Goal: Browse casually

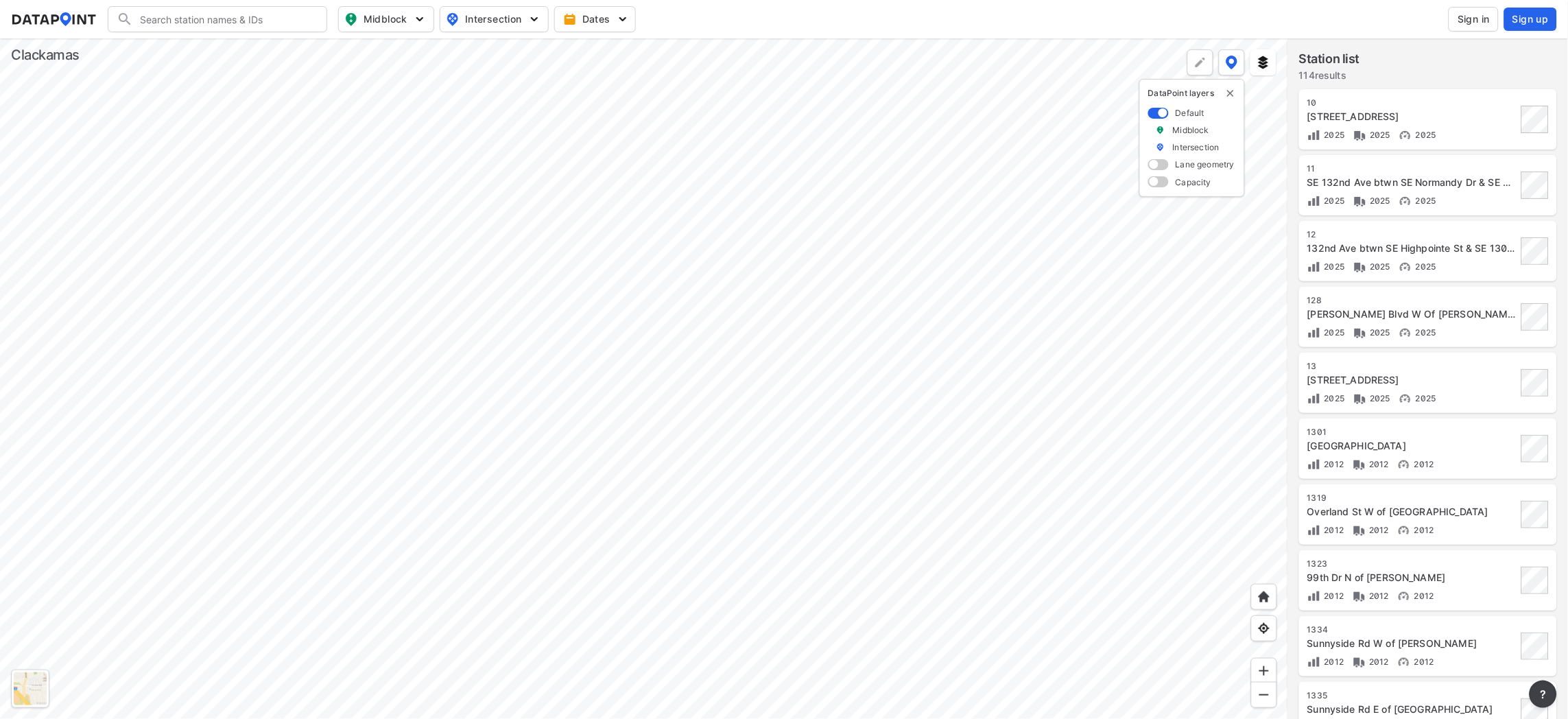
click at [814, 81] on div at bounding box center [644, 378] width 1289 height 681
click at [583, 495] on div at bounding box center [644, 378] width 1289 height 681
click at [777, 170] on div at bounding box center [644, 378] width 1289 height 681
click at [663, 504] on div at bounding box center [644, 378] width 1289 height 681
click at [464, 592] on div at bounding box center [644, 378] width 1289 height 681
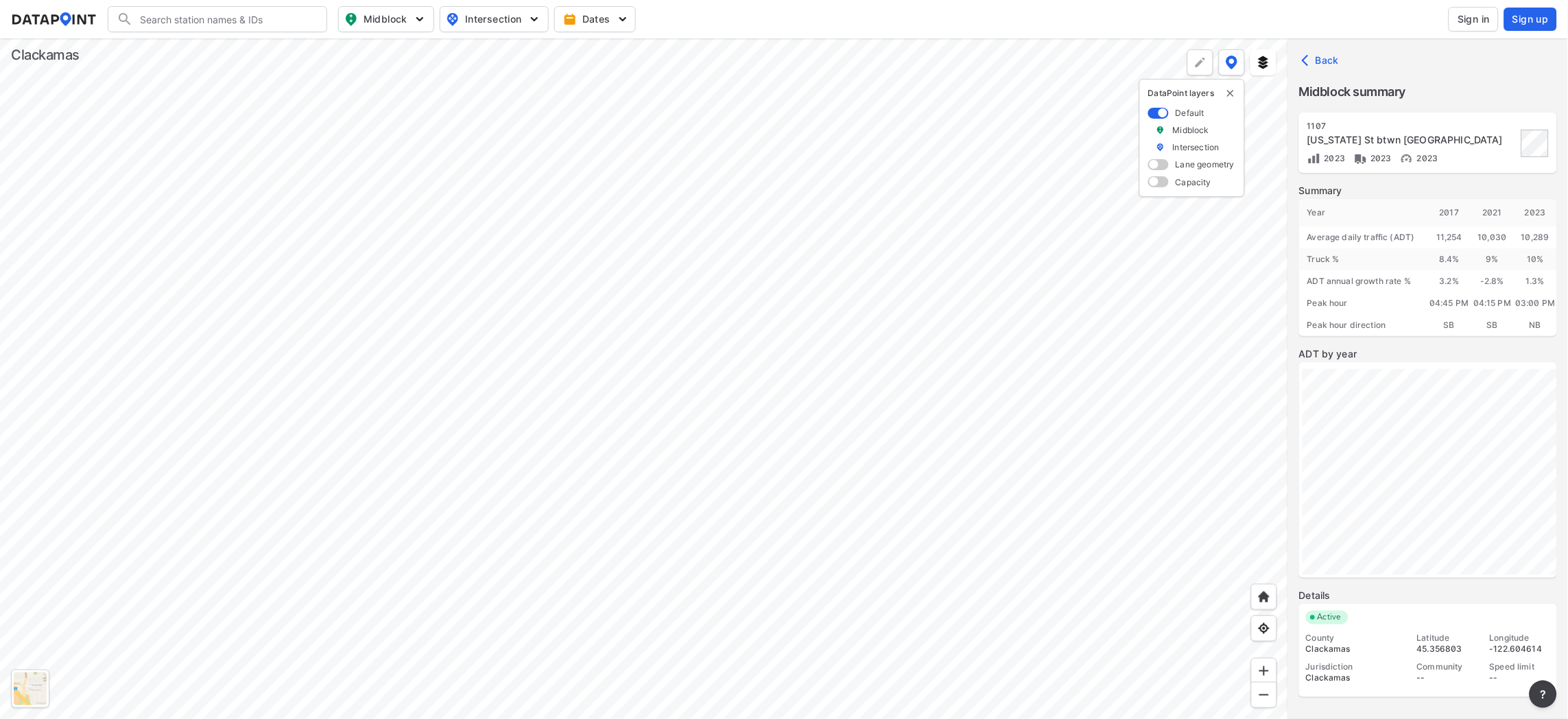
click at [711, 301] on div at bounding box center [644, 378] width 1289 height 681
click at [498, 459] on div at bounding box center [644, 378] width 1289 height 681
click at [473, 673] on div at bounding box center [644, 378] width 1289 height 681
click at [460, 718] on div at bounding box center [644, 378] width 1289 height 681
click at [508, 627] on div at bounding box center [644, 378] width 1289 height 681
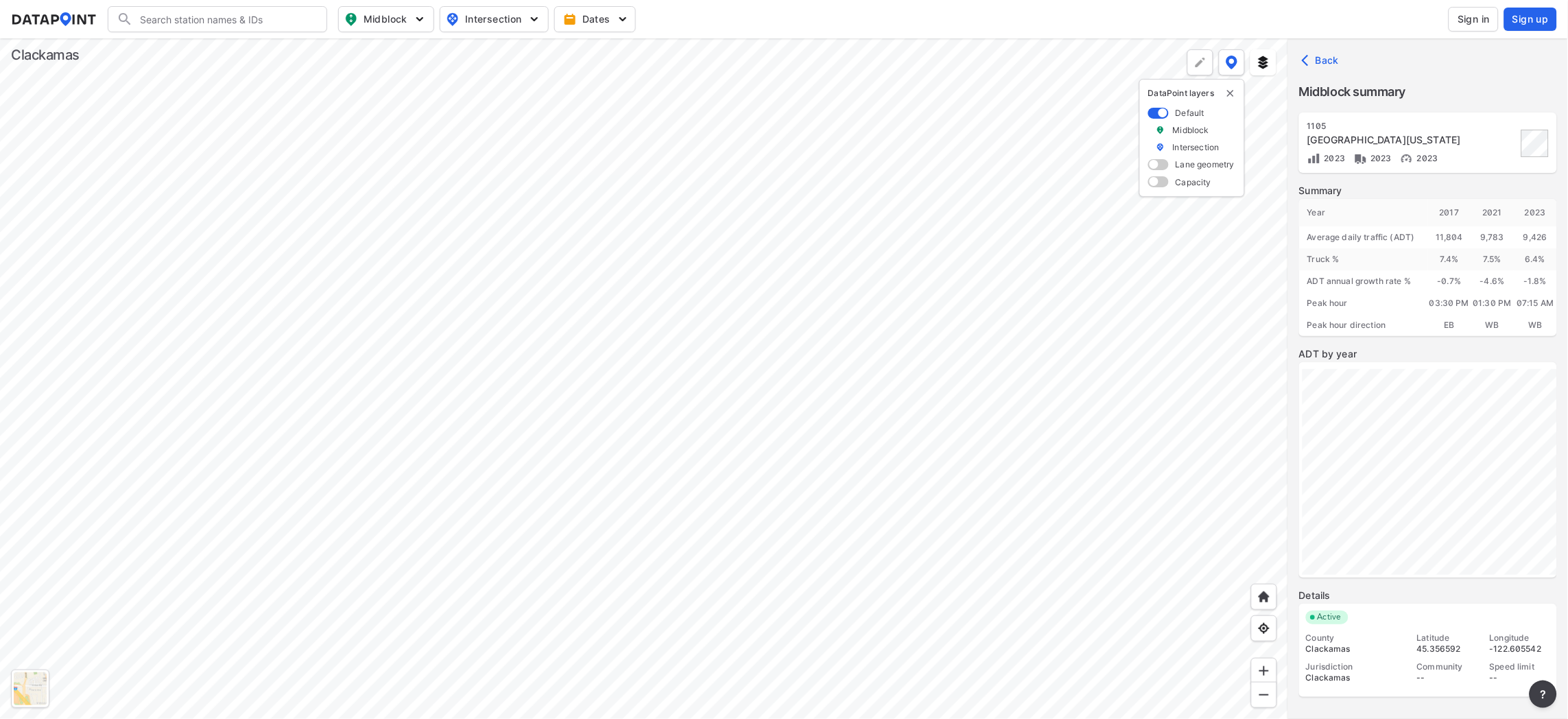
click at [713, 507] on div at bounding box center [644, 378] width 1289 height 681
click at [24, 686] on div at bounding box center [30, 689] width 33 height 33
click at [623, 363] on div at bounding box center [644, 378] width 1289 height 681
click at [682, 324] on div at bounding box center [644, 378] width 1289 height 681
click at [660, 289] on div at bounding box center [644, 378] width 1289 height 681
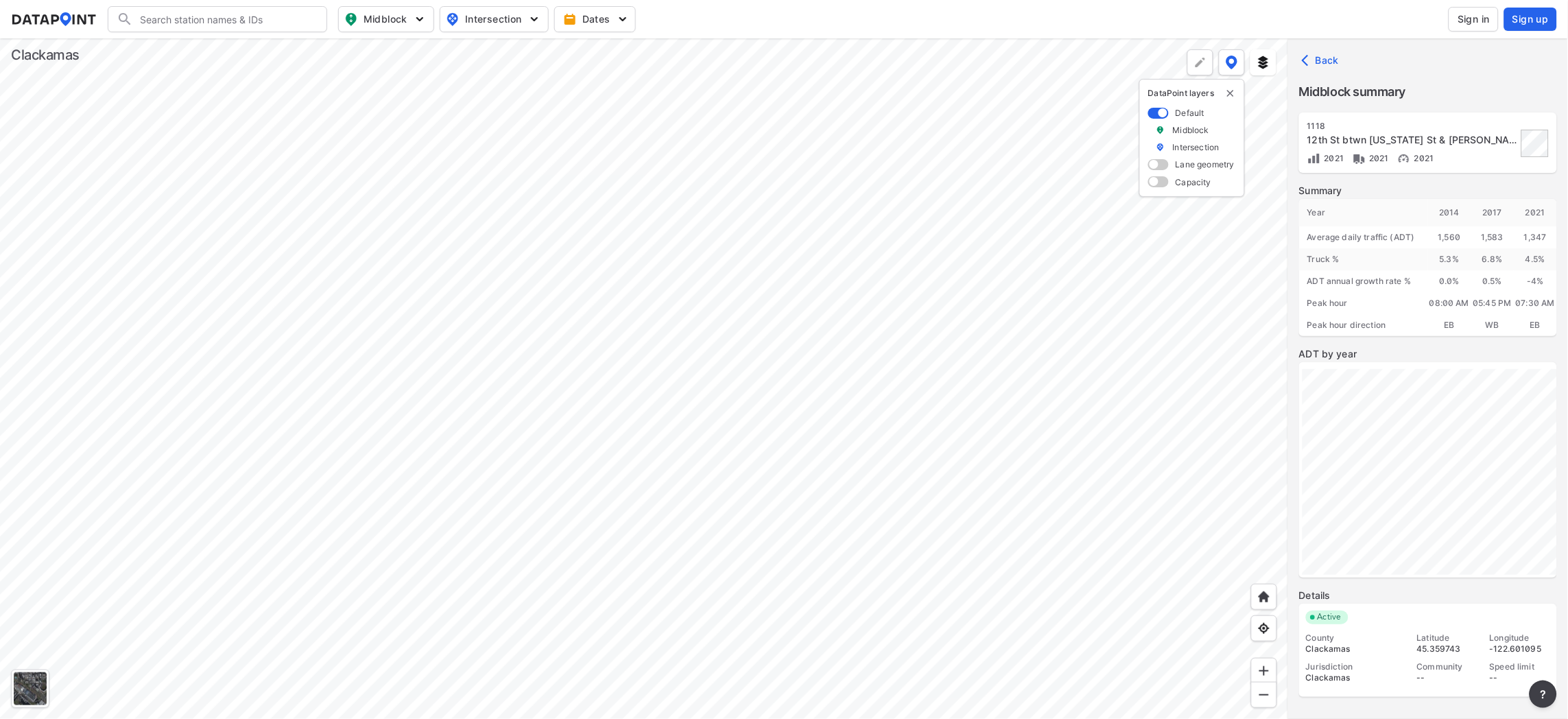
click at [692, 231] on div at bounding box center [644, 378] width 1289 height 681
click at [850, 492] on div at bounding box center [644, 378] width 1289 height 681
click at [694, 578] on div at bounding box center [644, 378] width 1289 height 681
click at [567, 531] on div at bounding box center [644, 378] width 1289 height 681
click at [299, 622] on div at bounding box center [644, 378] width 1289 height 681
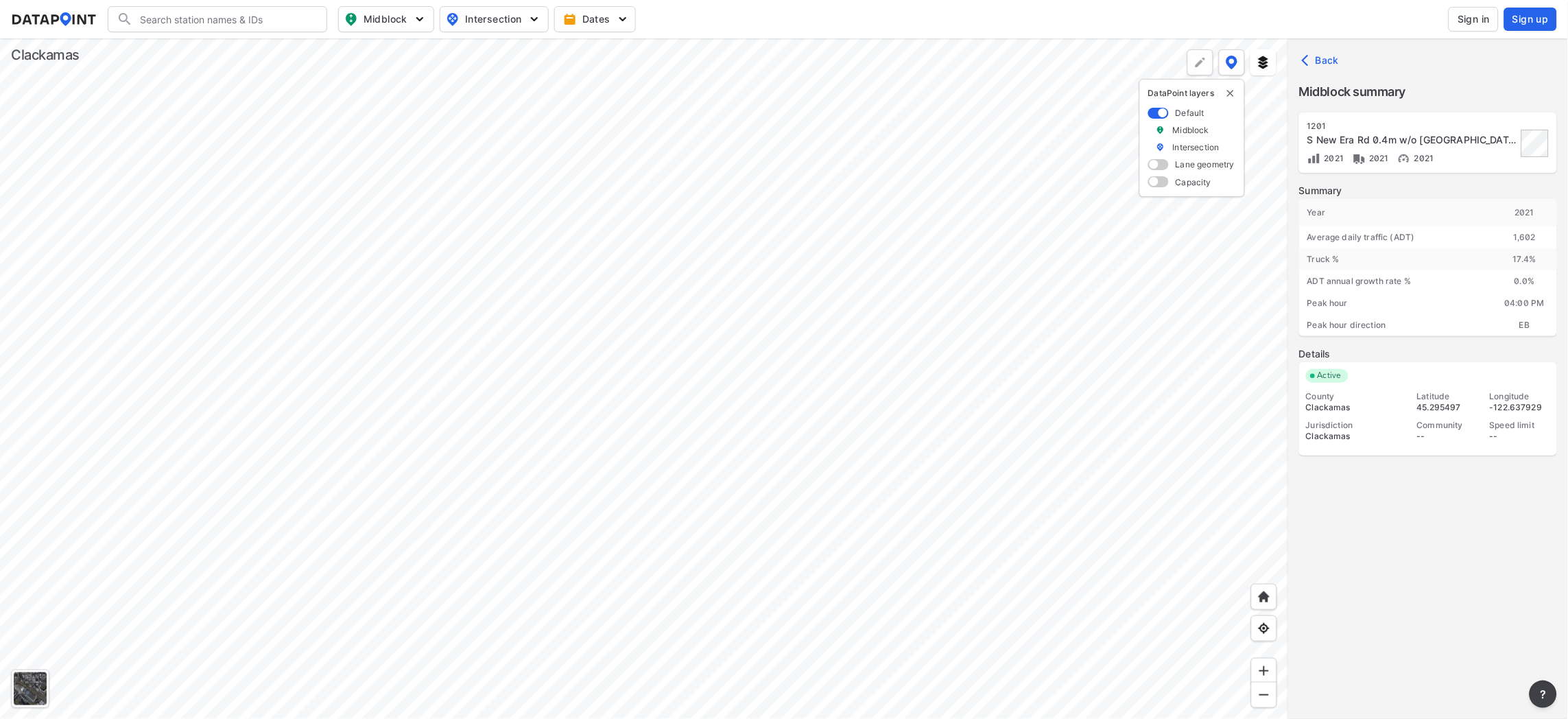
click at [722, 617] on div at bounding box center [644, 378] width 1289 height 681
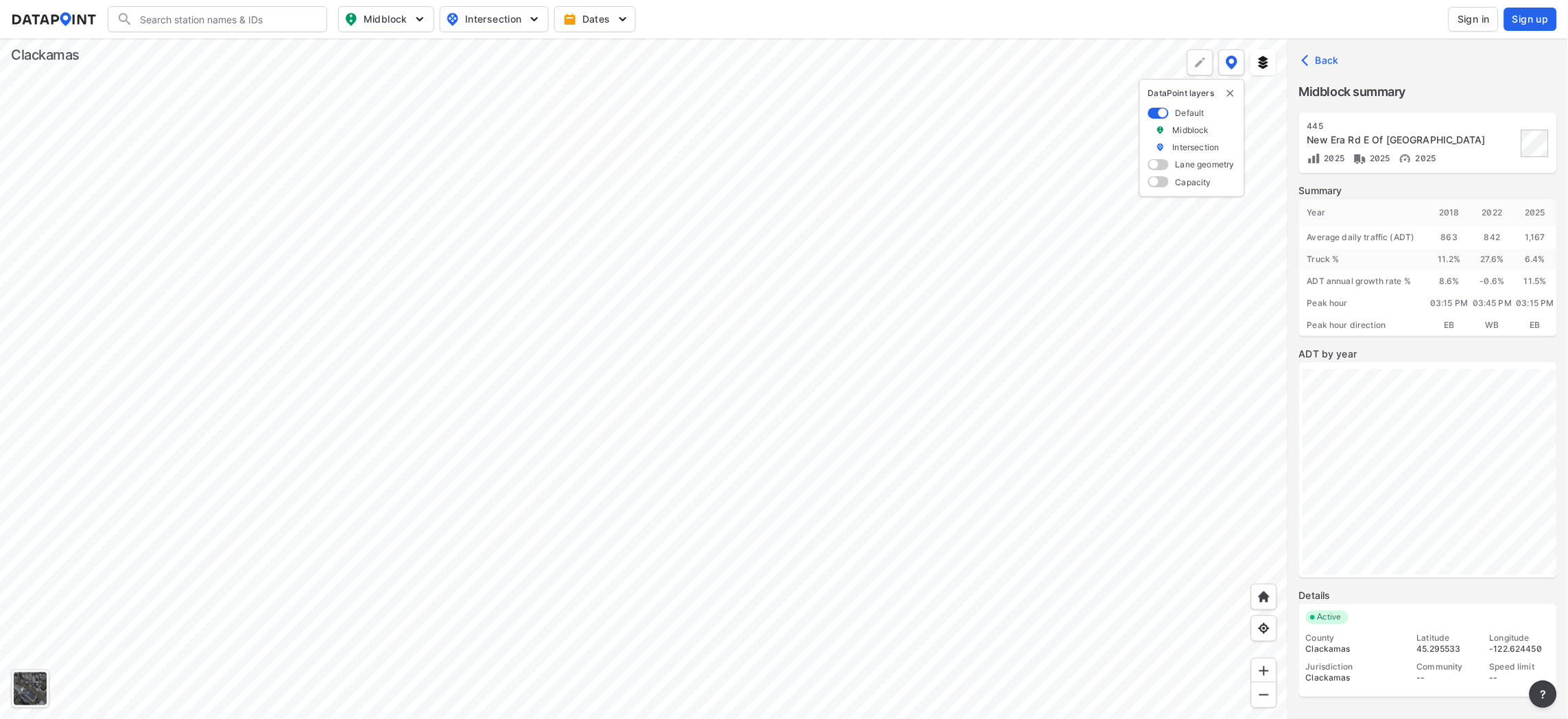
click at [306, 621] on div at bounding box center [644, 378] width 1289 height 681
